Goal: Navigation & Orientation: Find specific page/section

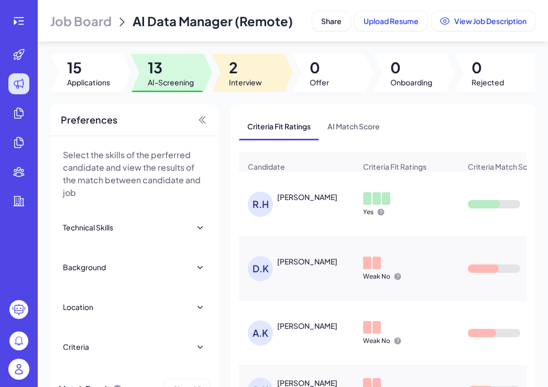
click at [251, 68] on span "2" at bounding box center [245, 67] width 33 height 19
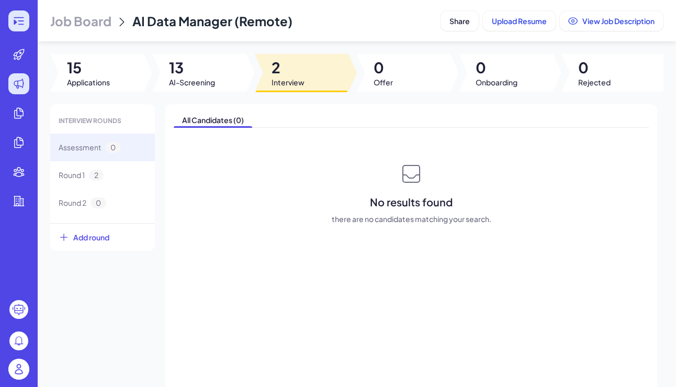
click at [21, 15] on icon at bounding box center [19, 21] width 13 height 13
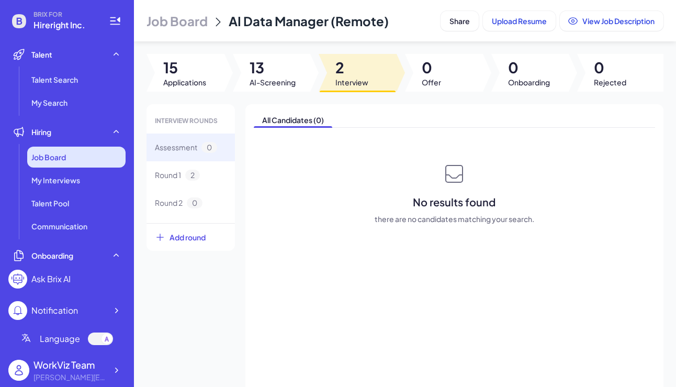
click at [86, 160] on div "Job Board" at bounding box center [76, 157] width 98 height 21
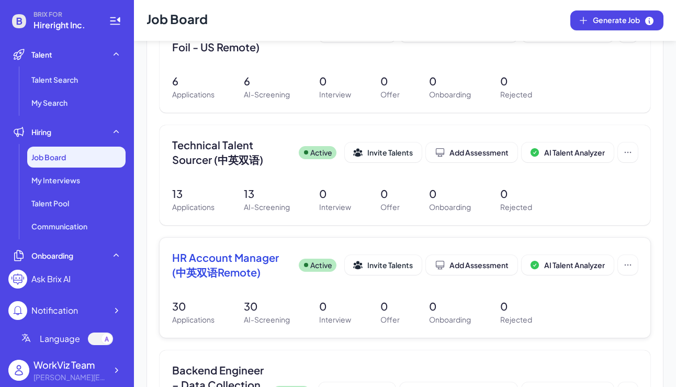
scroll to position [157, 0]
